Goal: Information Seeking & Learning: Compare options

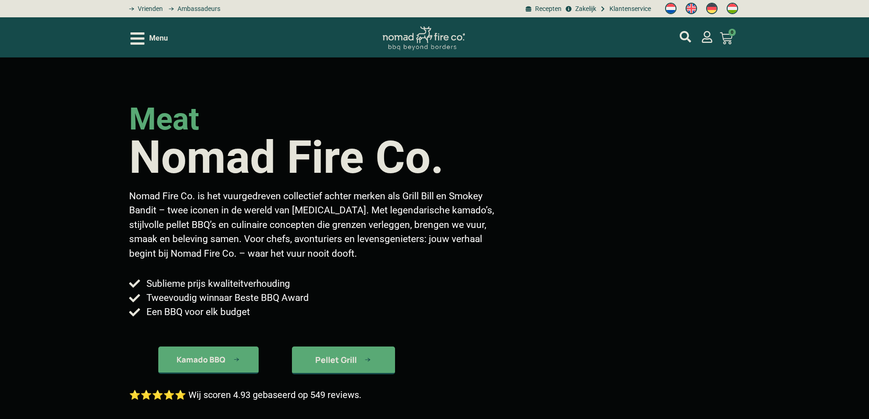
click at [141, 40] on icon "Open/Close Menu" at bounding box center [137, 39] width 14 height 16
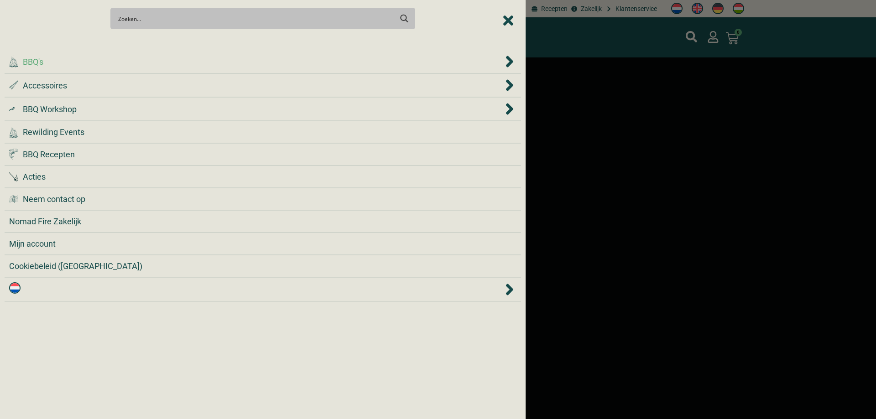
click at [134, 65] on div ".cls-1 { fill: #042e2c; } BBQ's" at bounding box center [256, 62] width 494 height 12
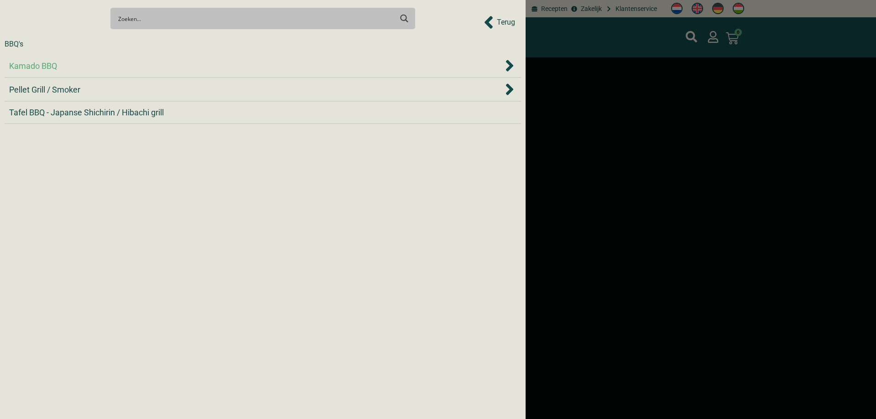
click at [124, 65] on div "Kamado BBQ" at bounding box center [256, 66] width 494 height 12
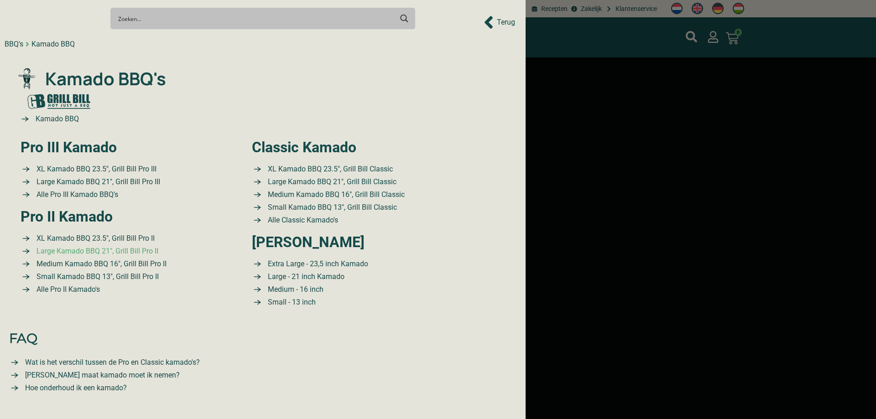
click at [127, 250] on span "Large Kamado BBQ 21″, Grill Bill Pro II" at bounding box center [96, 251] width 124 height 11
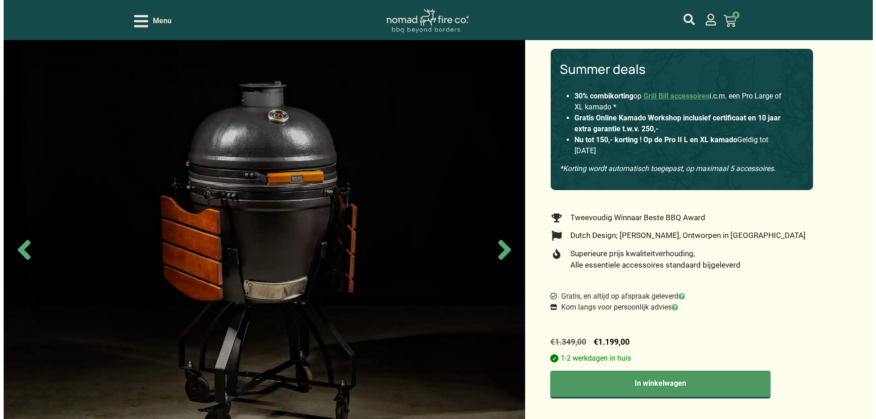
scroll to position [91, 0]
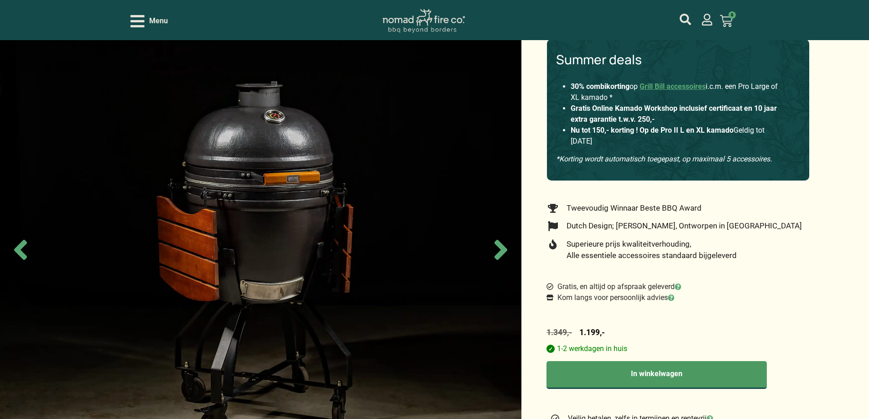
click at [138, 21] on icon "Open/Close Menu" at bounding box center [137, 21] width 14 height 12
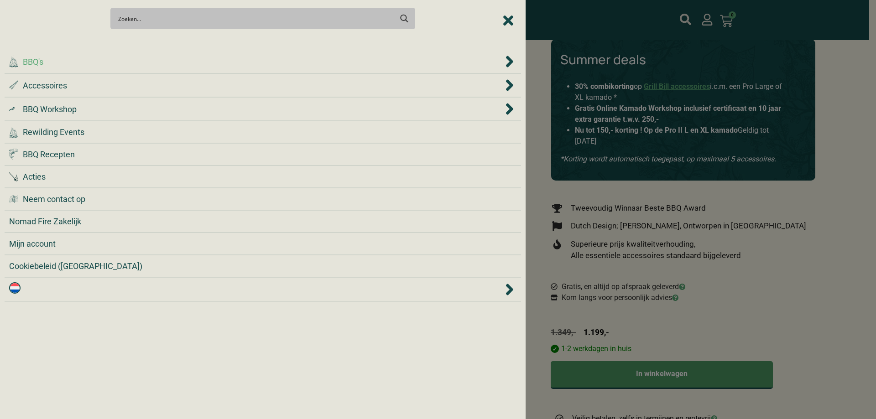
click at [70, 66] on div ".cls-1 { fill: #042e2c; } BBQ's" at bounding box center [256, 62] width 494 height 12
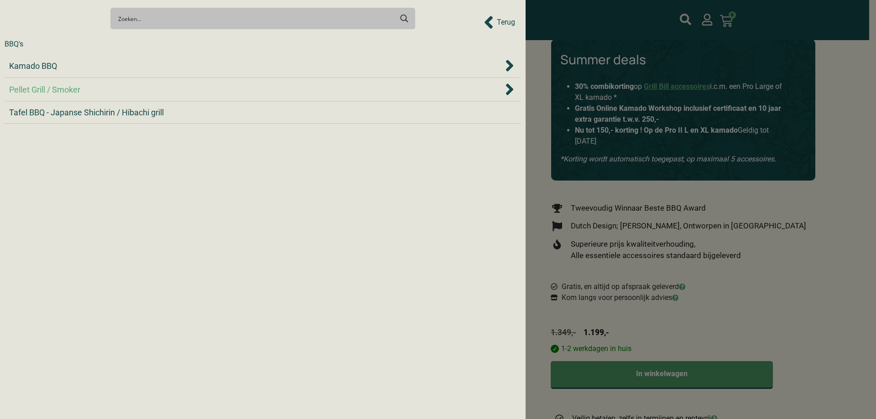
click at [72, 69] on div "Kamado BBQ" at bounding box center [256, 66] width 494 height 12
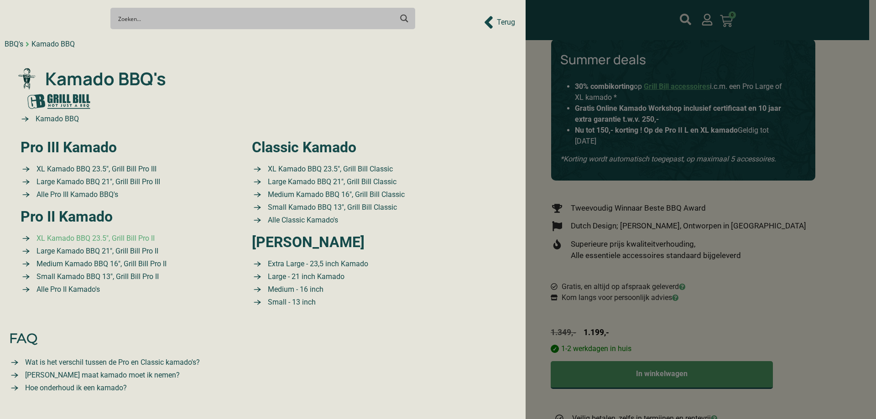
click at [148, 234] on span "XL Kamado BBQ 23.5″, Grill Bill Pro II" at bounding box center [94, 238] width 120 height 11
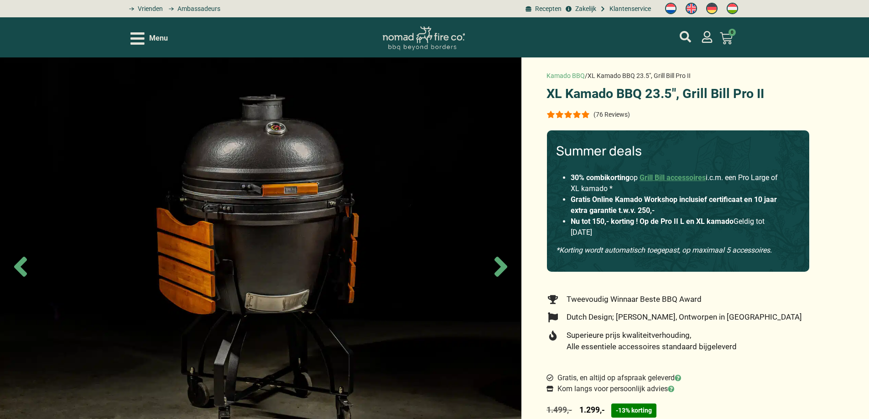
click at [133, 38] on icon "Open/Close Menu" at bounding box center [137, 38] width 14 height 12
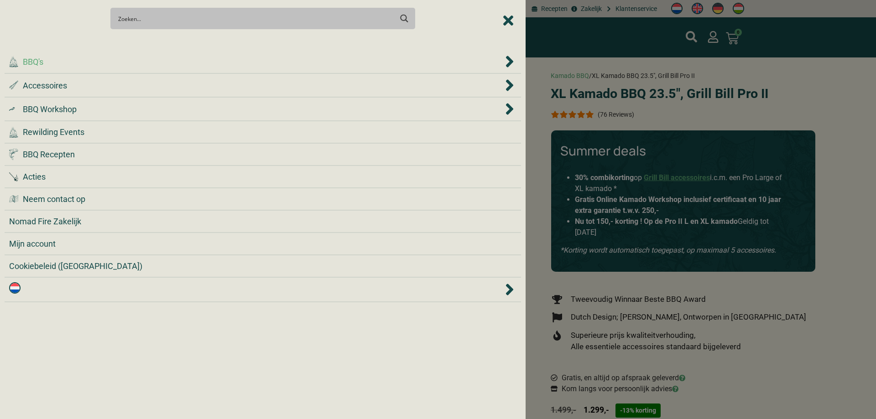
click at [80, 62] on div ".cls-1 { fill: #042e2c; } BBQ's" at bounding box center [256, 62] width 494 height 12
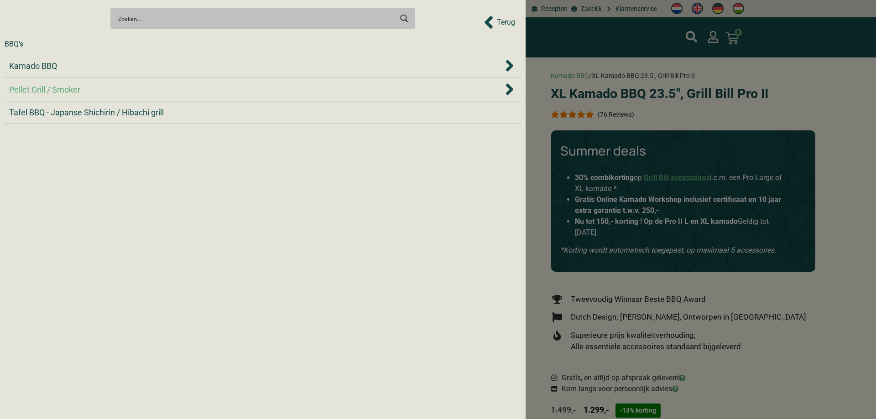
click at [75, 94] on span "Pellet Grill / Smoker" at bounding box center [44, 89] width 71 height 12
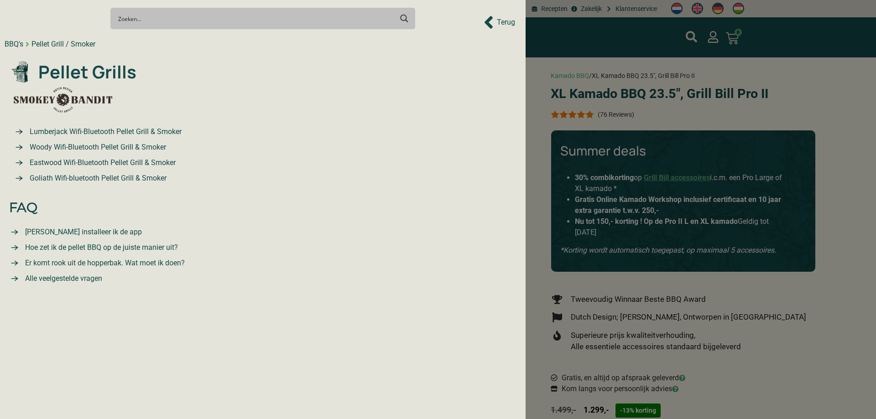
click at [112, 128] on span "Lumberjack Wifi-Bluetooth Pellet Grill & Smoker" at bounding box center [104, 131] width 154 height 11
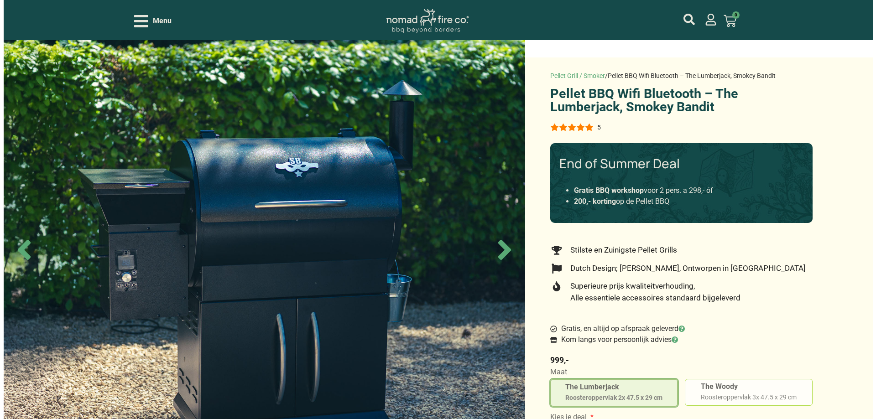
scroll to position [91, 0]
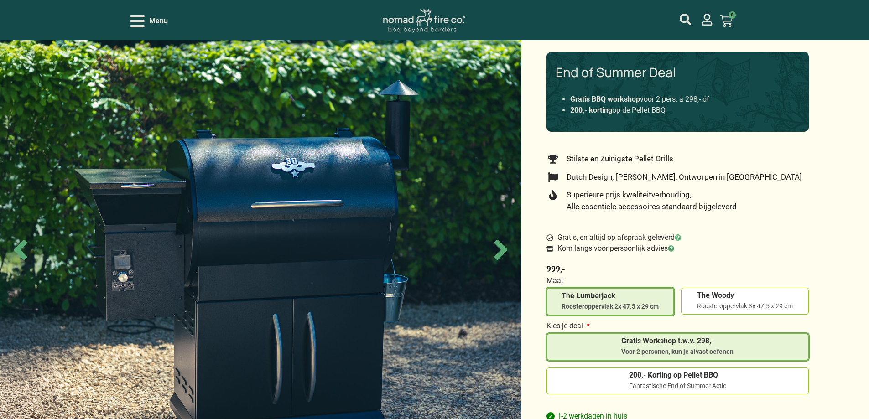
click at [137, 29] on div "Menu Geen producten in je winkelwagen. € 0,00 0 Winkelwagen" at bounding box center [434, 20] width 609 height 40
click at [137, 17] on icon "Open/Close Menu" at bounding box center [137, 21] width 14 height 16
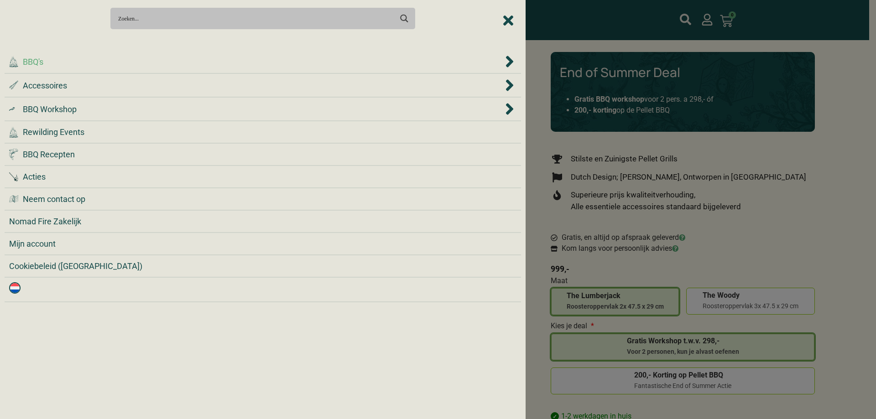
click at [98, 61] on div ".cls-1 { fill: #042e2c; } BBQ's" at bounding box center [256, 62] width 494 height 12
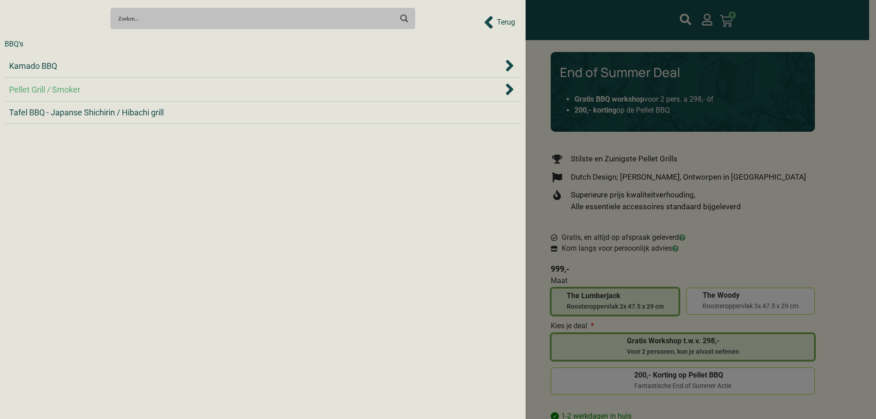
click at [103, 92] on div "Pellet Grill / Smoker" at bounding box center [256, 89] width 494 height 12
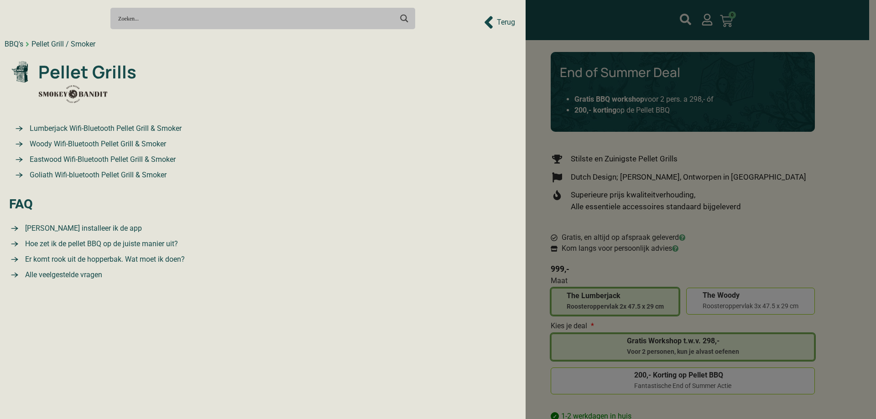
click at [106, 144] on span "Woody Wifi-Bluetooth Pellet Grill & Smoker" at bounding box center [96, 144] width 139 height 11
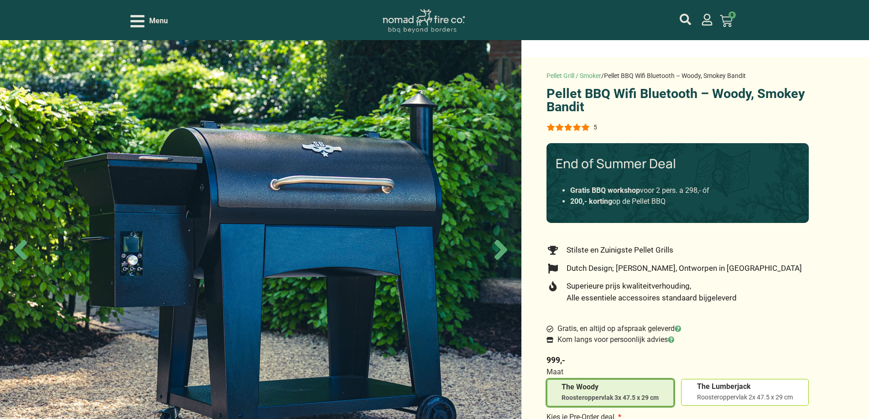
scroll to position [46, 0]
